Goal: Transaction & Acquisition: Purchase product/service

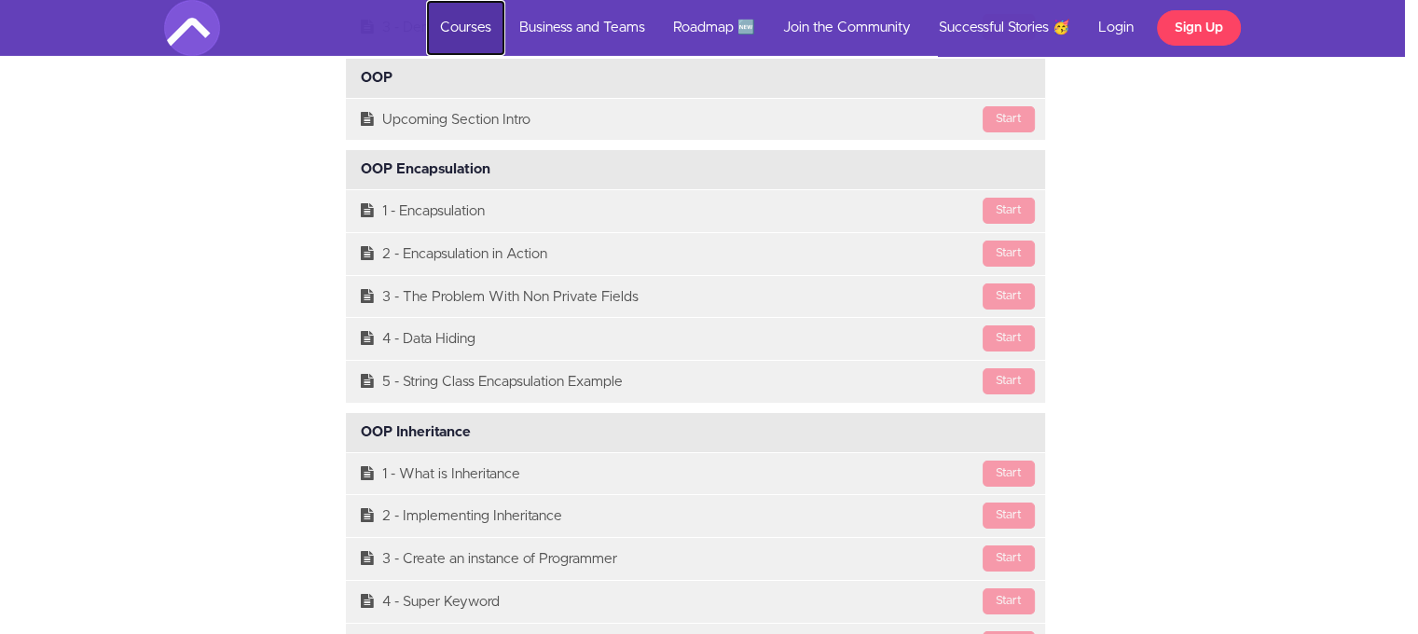
scroll to position [13659, 14]
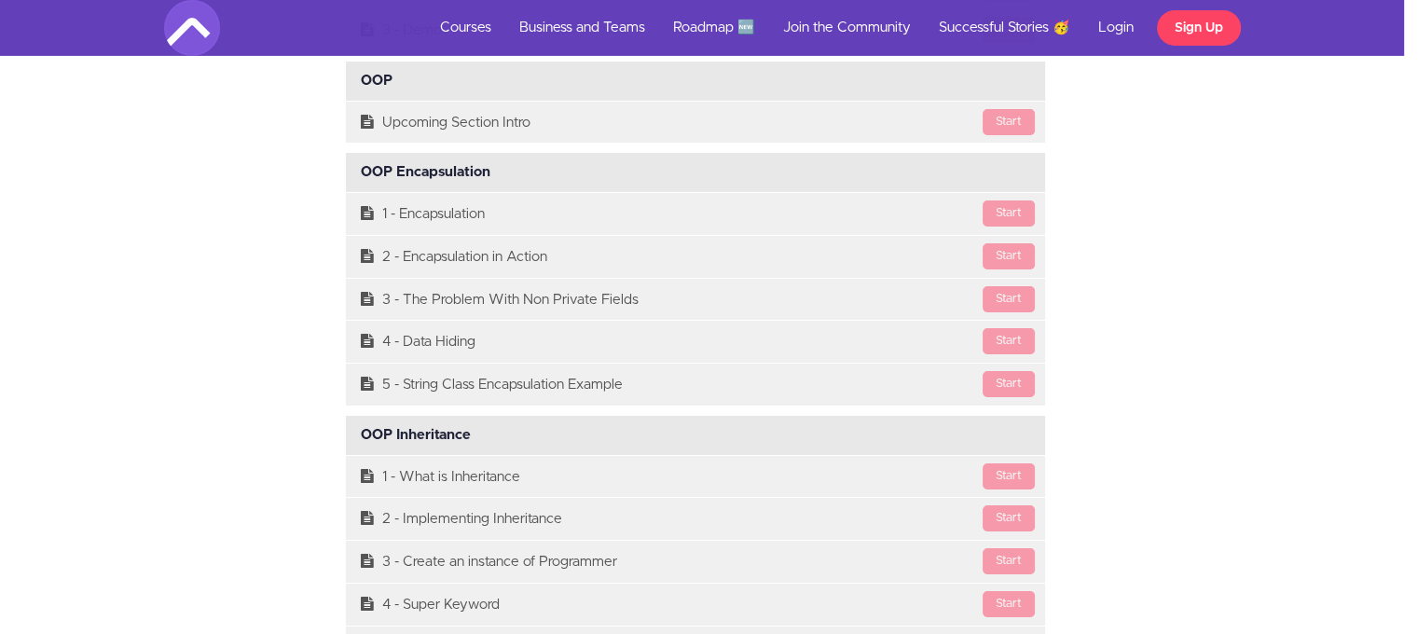
click at [1219, 435] on div "Course Curriculum Course Intro Available in days days after you enroll [GEOGRAP…" at bounding box center [695, 435] width 1091 height 18795
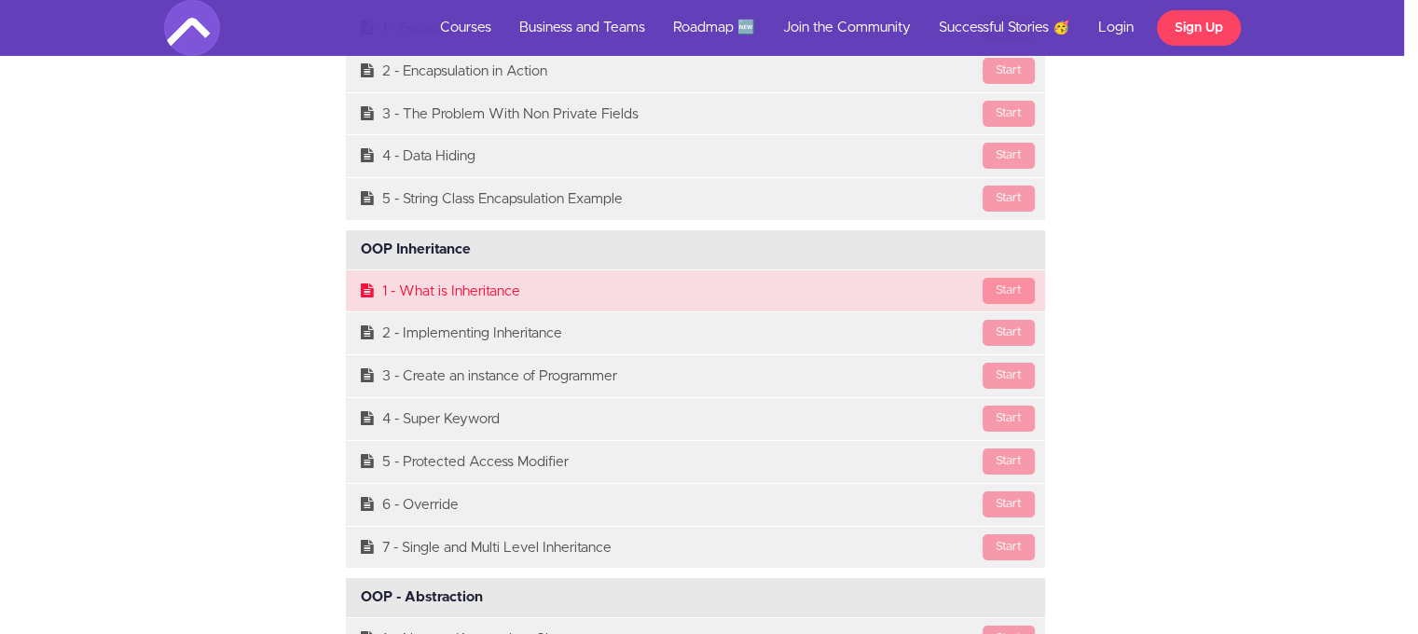
scroll to position [13846, 14]
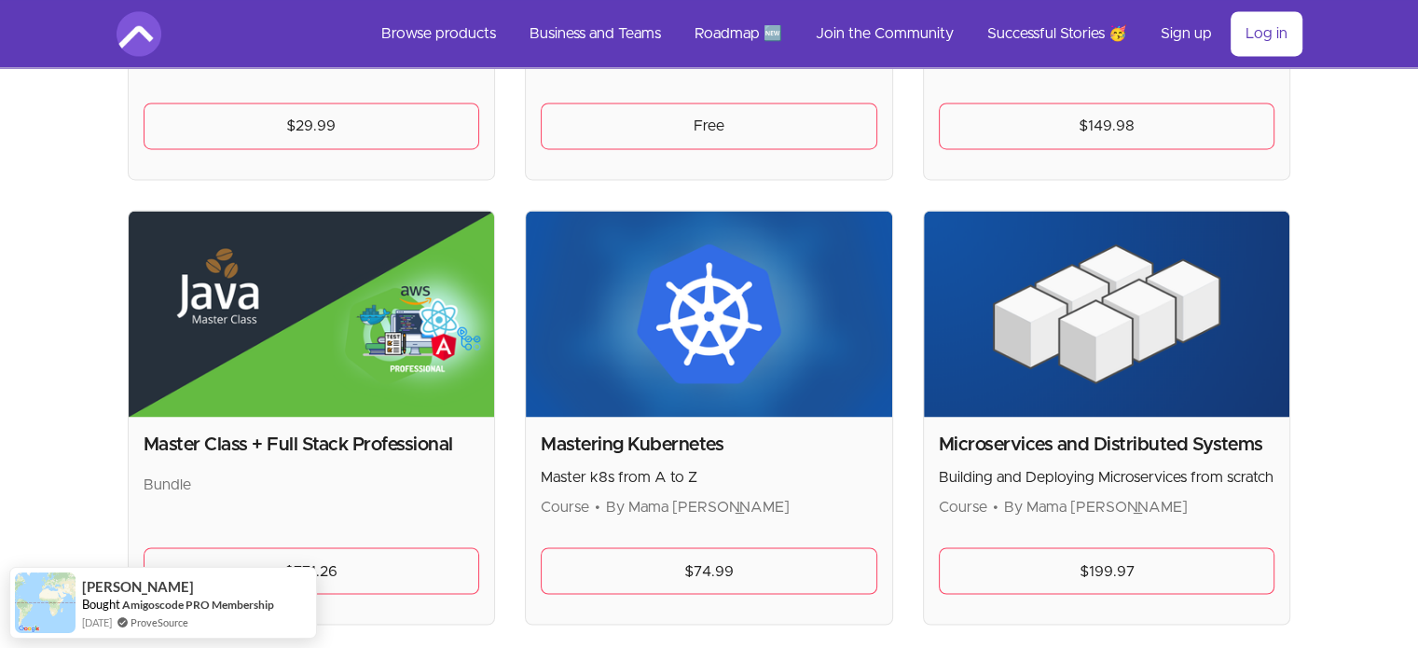
scroll to position [3077, 0]
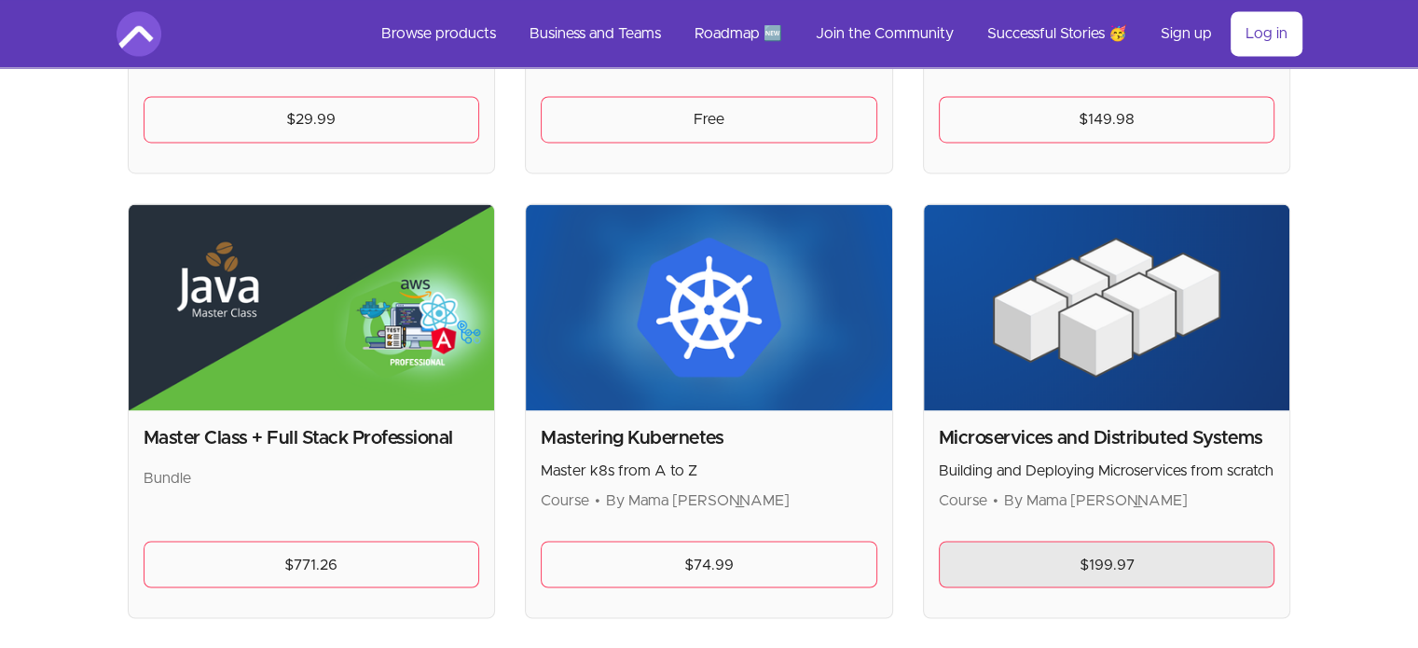
click at [1093, 564] on link "$199.97" at bounding box center [1107, 564] width 337 height 47
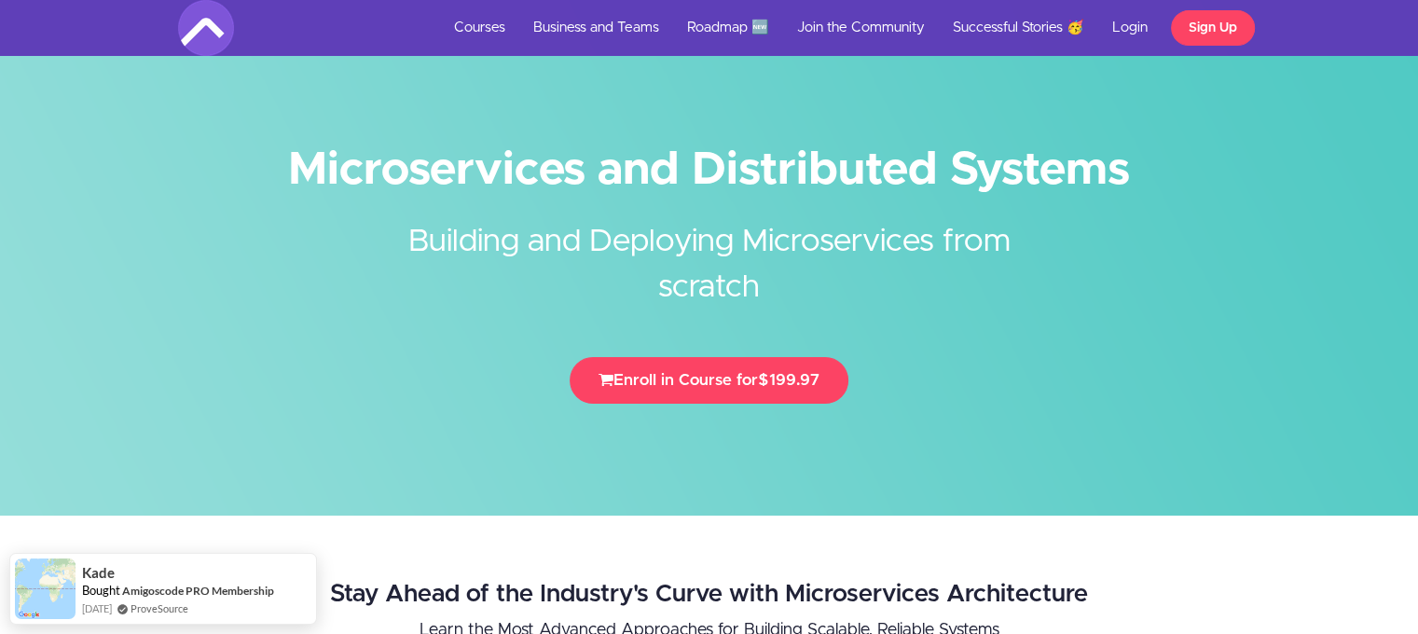
click at [668, 152] on h1 "Microservices and Distributed Systems" at bounding box center [709, 170] width 1063 height 42
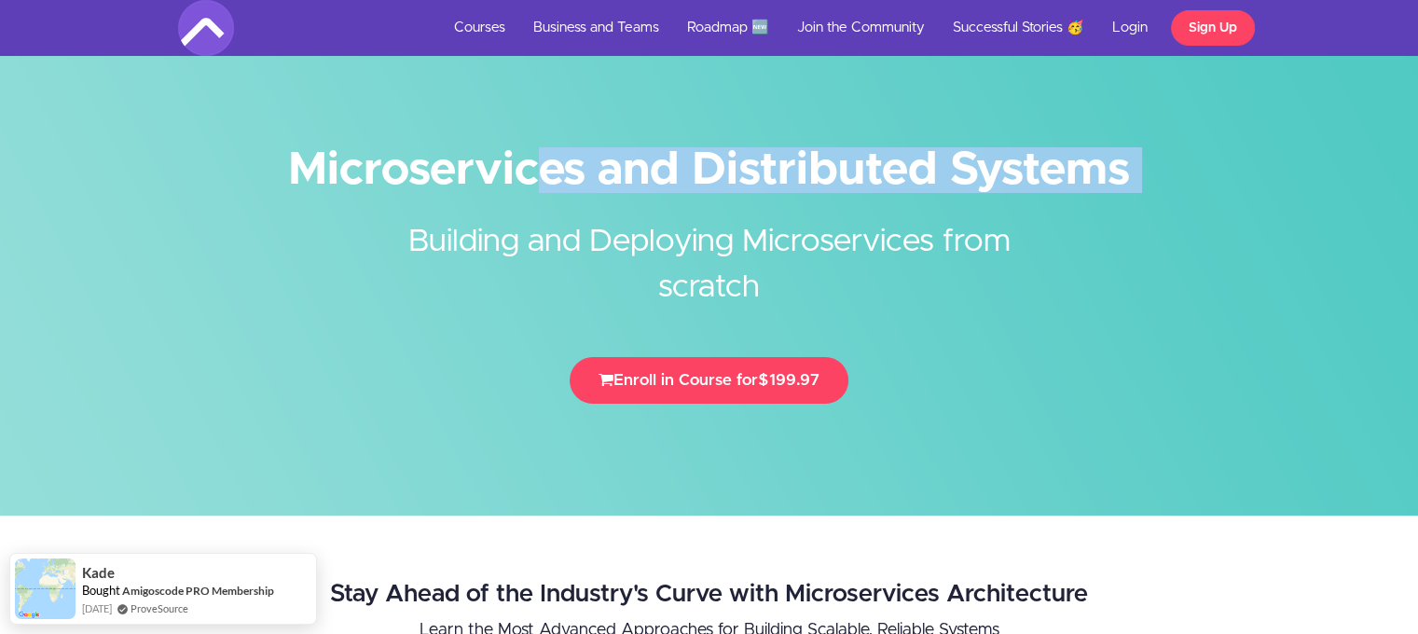
click at [668, 152] on h1 "Microservices and Distributed Systems" at bounding box center [709, 170] width 1063 height 42
